Goal: Task Accomplishment & Management: Manage account settings

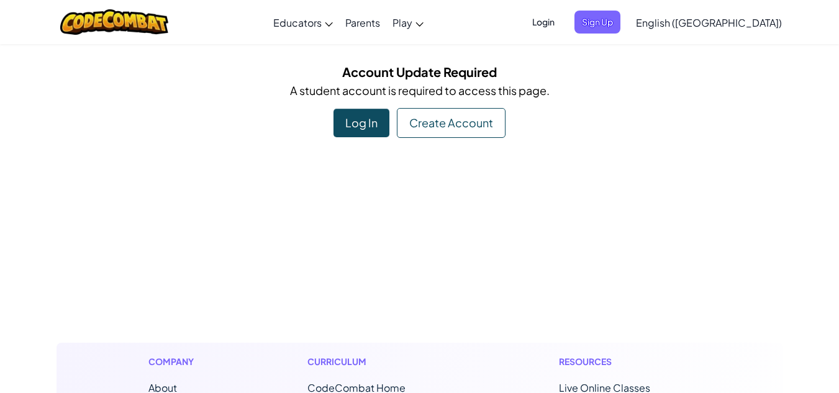
click at [371, 125] on div "Log In" at bounding box center [362, 123] width 56 height 29
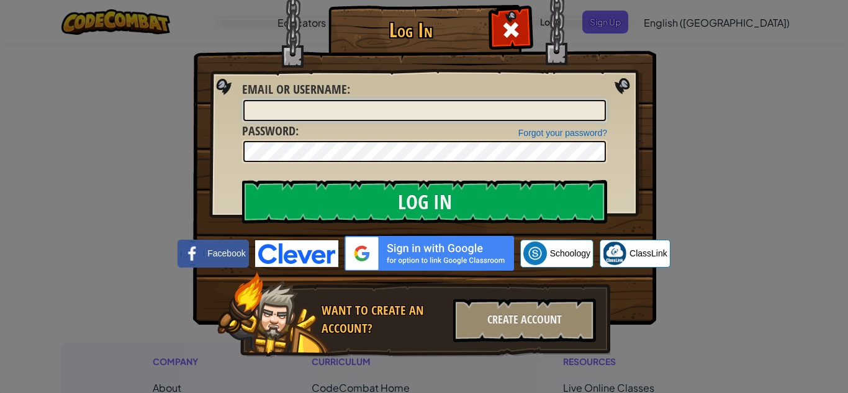
type input "senaydaniel"
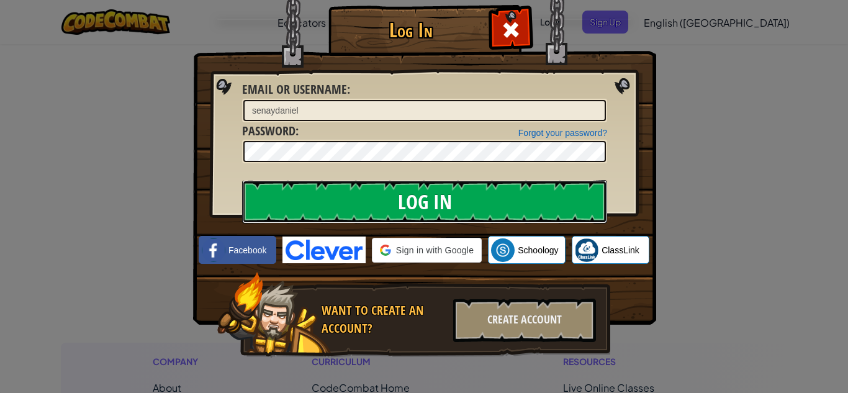
click at [380, 207] on input "Log In" at bounding box center [424, 201] width 365 height 43
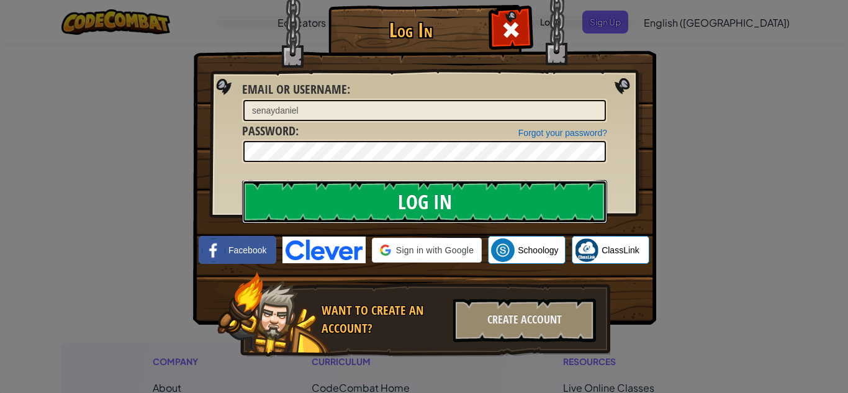
click at [380, 207] on input "Log In" at bounding box center [424, 201] width 365 height 43
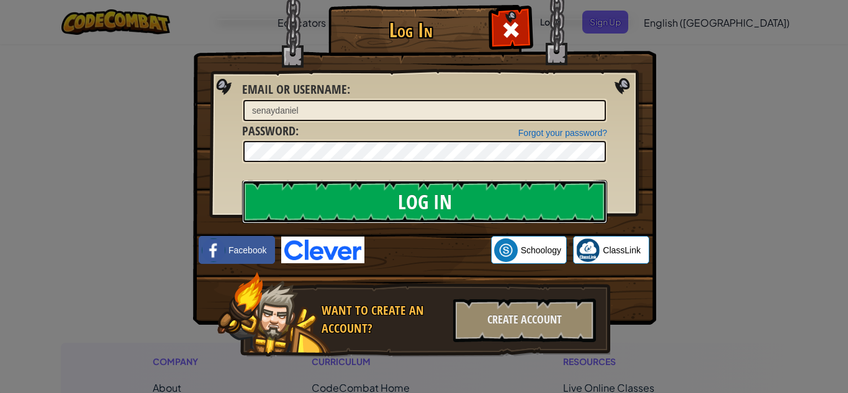
click at [380, 207] on input "Log In" at bounding box center [424, 201] width 365 height 43
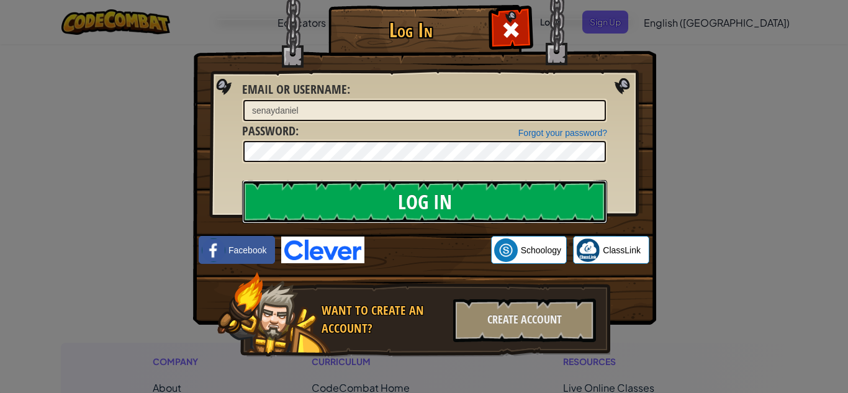
click at [380, 207] on input "Log In" at bounding box center [424, 201] width 365 height 43
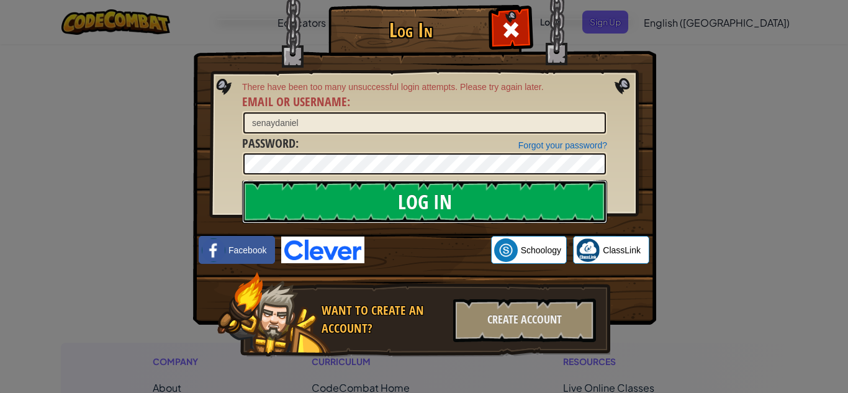
click at [380, 207] on input "Log In" at bounding box center [424, 201] width 365 height 43
